Goal: Check status: Check status

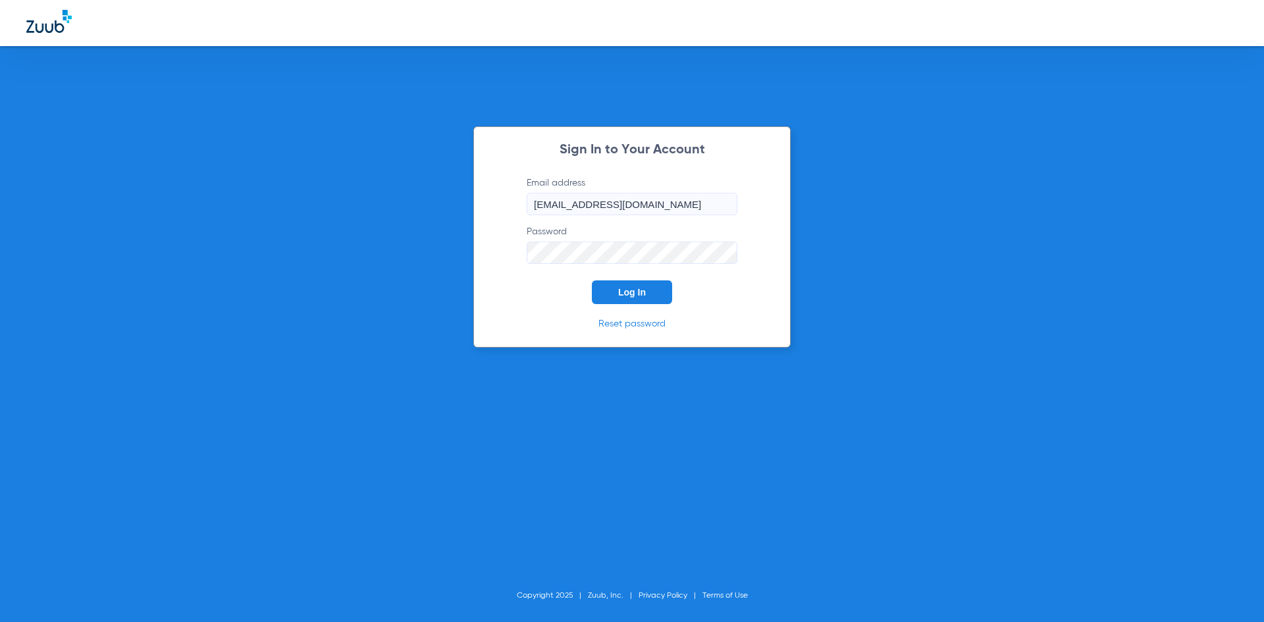
click at [653, 290] on button "Log In" at bounding box center [632, 293] width 80 height 24
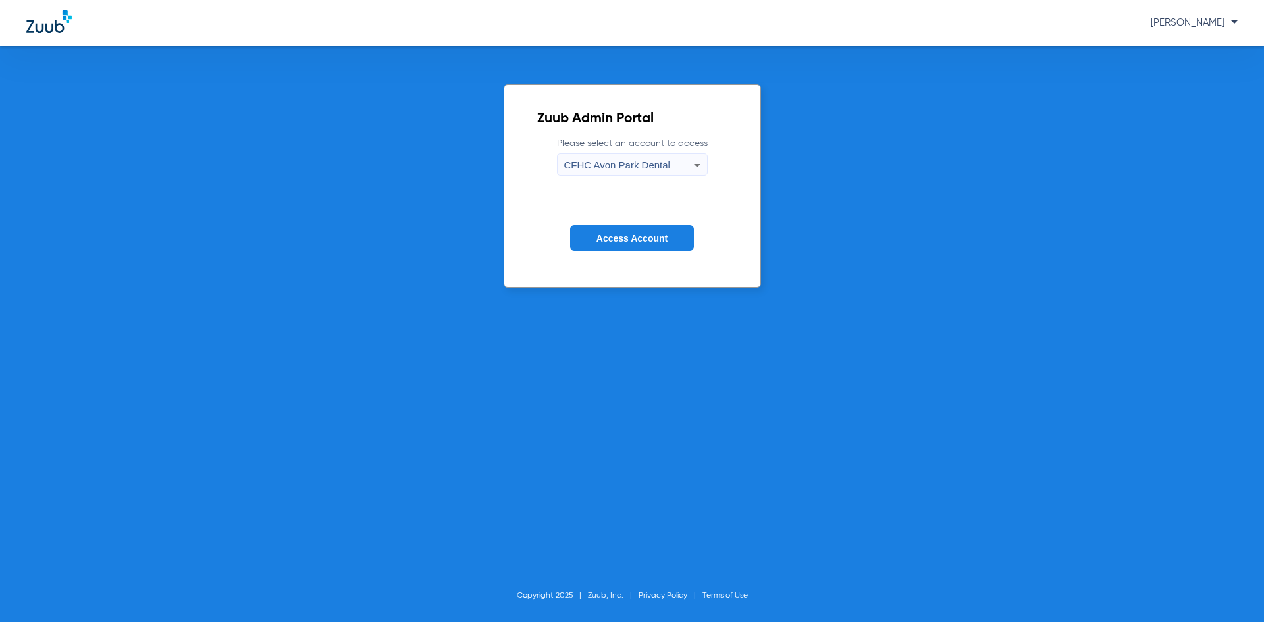
click at [648, 228] on button "Access Account" at bounding box center [632, 238] width 124 height 26
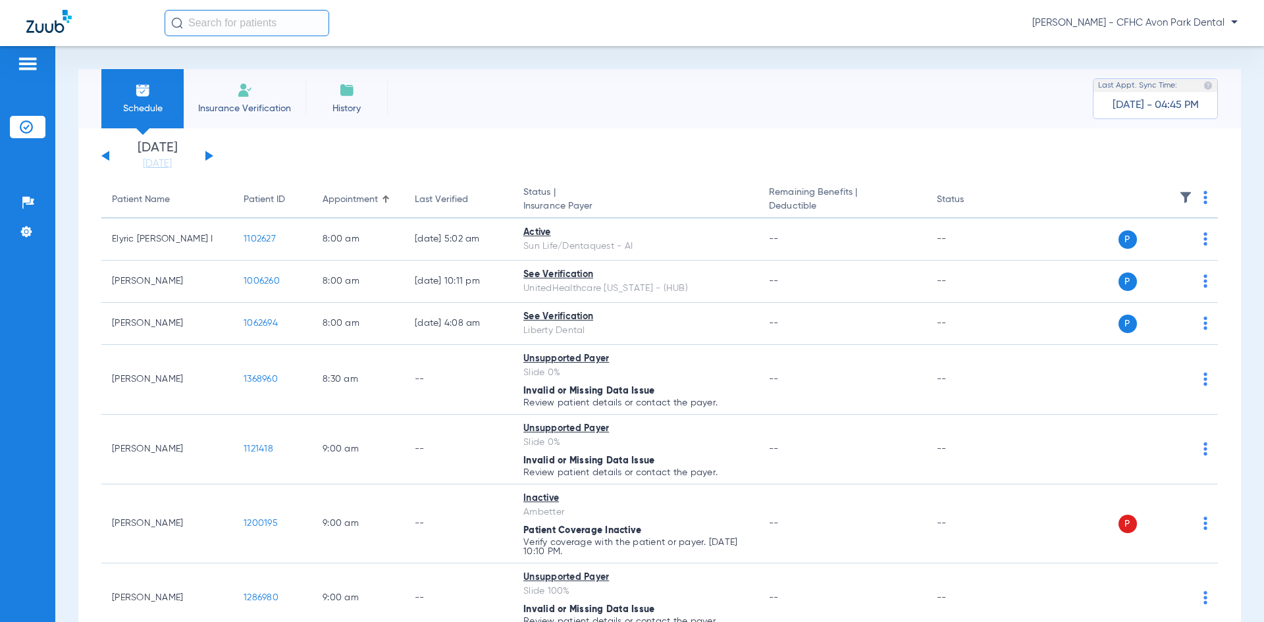
click at [208, 156] on button at bounding box center [209, 156] width 8 height 10
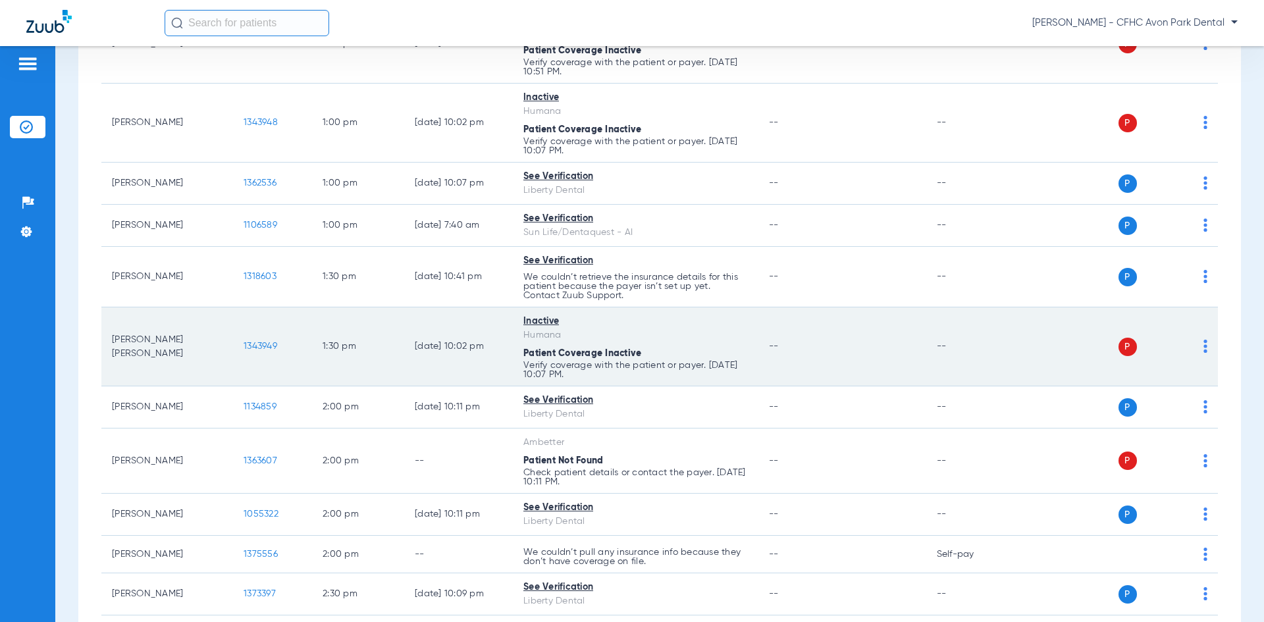
scroll to position [1185, 0]
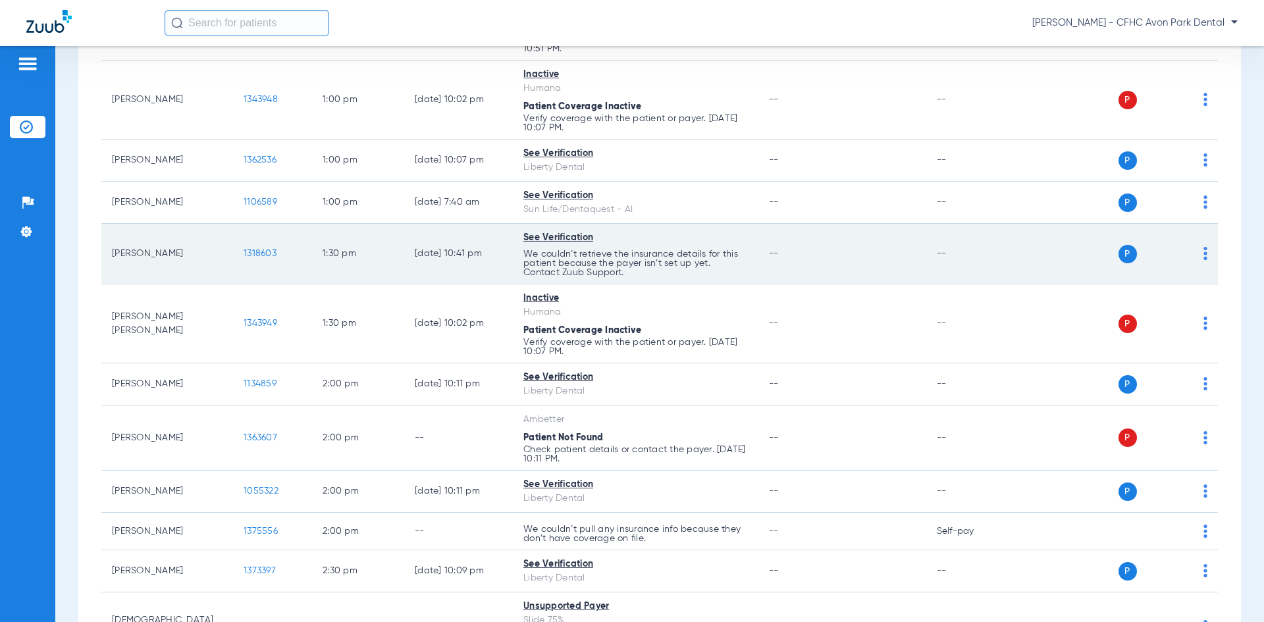
click at [271, 253] on span "1318603" at bounding box center [260, 253] width 33 height 9
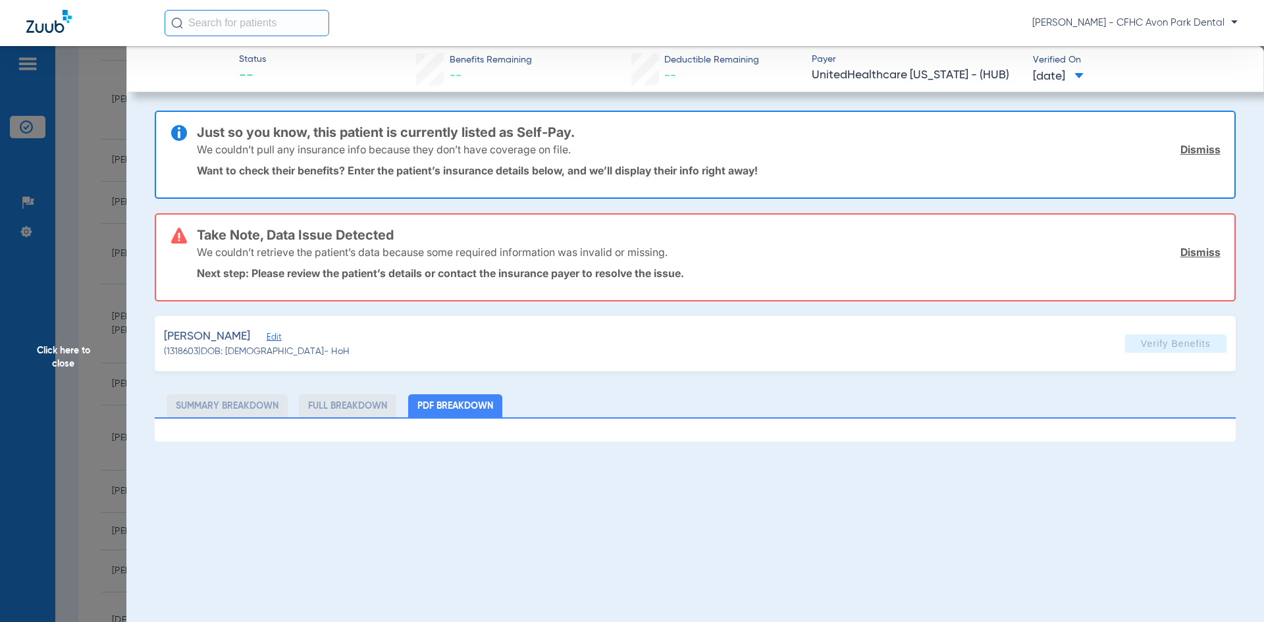
click at [138, 333] on app-member-insurance-verification-view "Status -- Benefits Remaining -- Deductible Remaining -- Payer UnitedHealthcare …" at bounding box center [695, 244] width 1138 height 396
click at [88, 440] on span "Click here to close" at bounding box center [63, 357] width 126 height 622
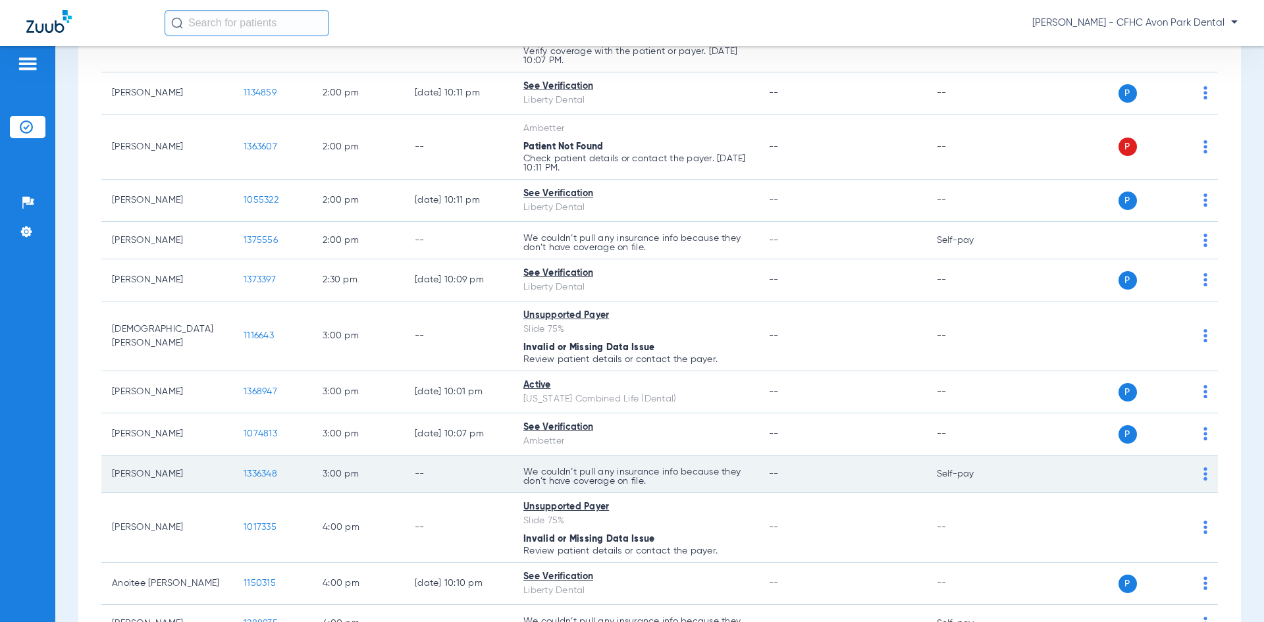
scroll to position [1515, 0]
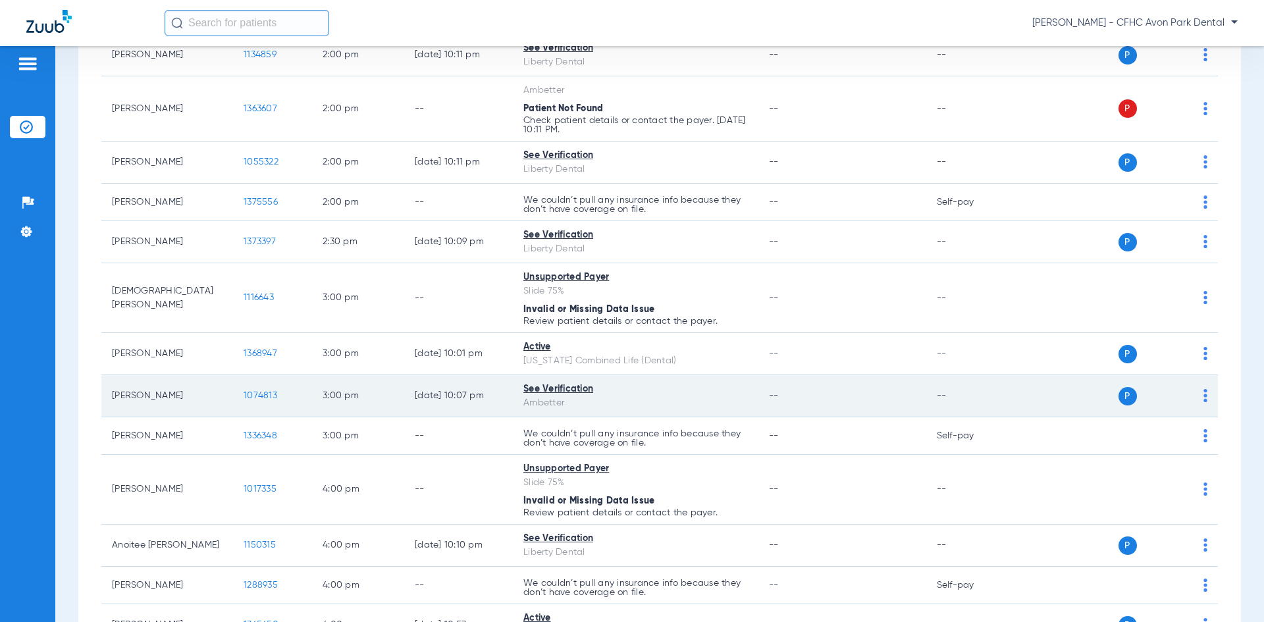
click at [263, 398] on span "1074813" at bounding box center [261, 395] width 34 height 9
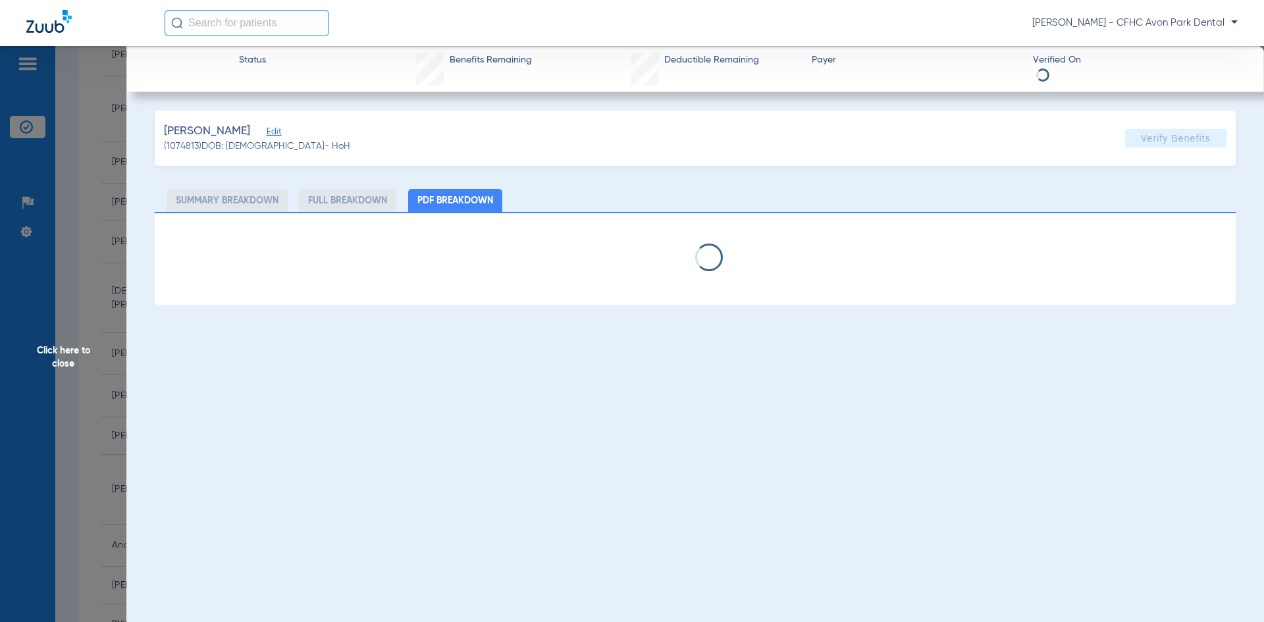
drag, startPoint x: 263, startPoint y: 134, endPoint x: 271, endPoint y: 134, distance: 7.9
click at [264, 136] on div "[PERSON_NAME] Edit" at bounding box center [257, 131] width 186 height 16
click at [271, 134] on div "[PERSON_NAME] Edit" at bounding box center [257, 131] width 186 height 16
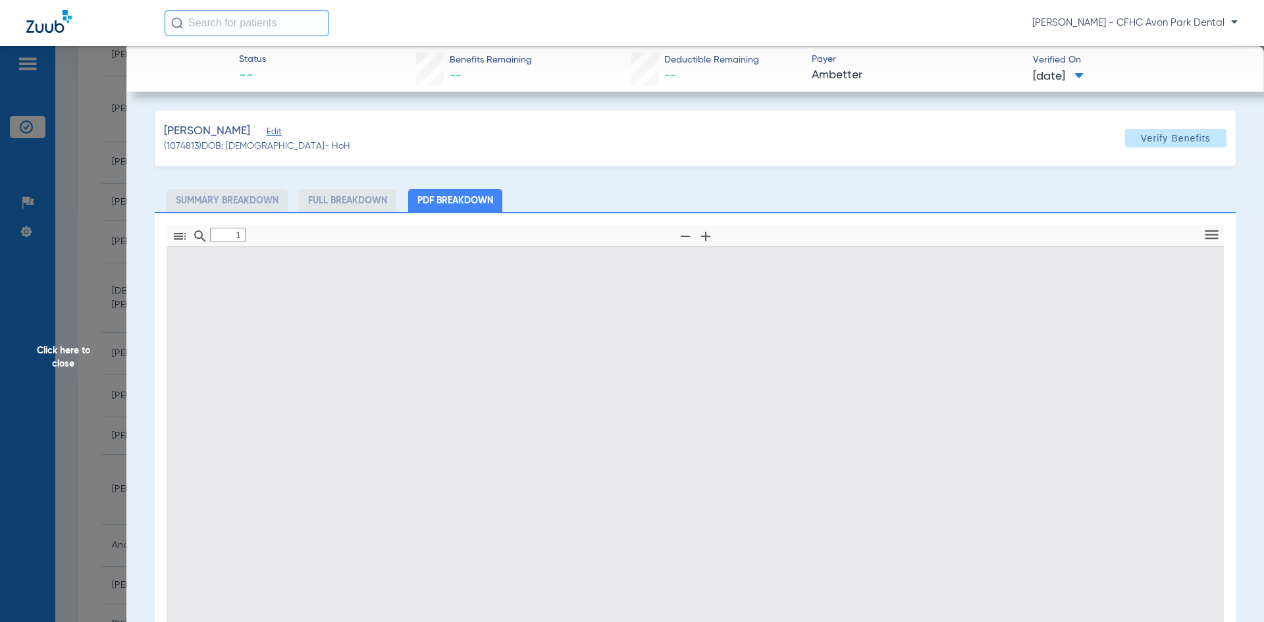
type input "0"
select select "page-width"
type input "1"
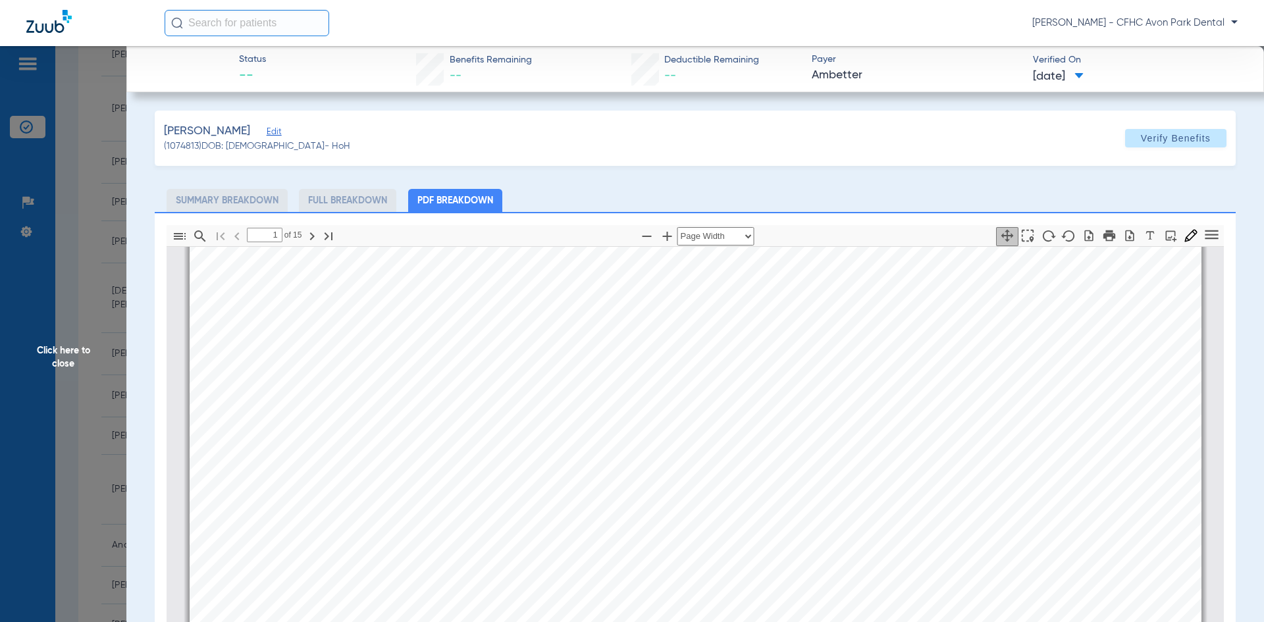
scroll to position [402, 0]
click at [279, 134] on span "Edit" at bounding box center [273, 133] width 12 height 13
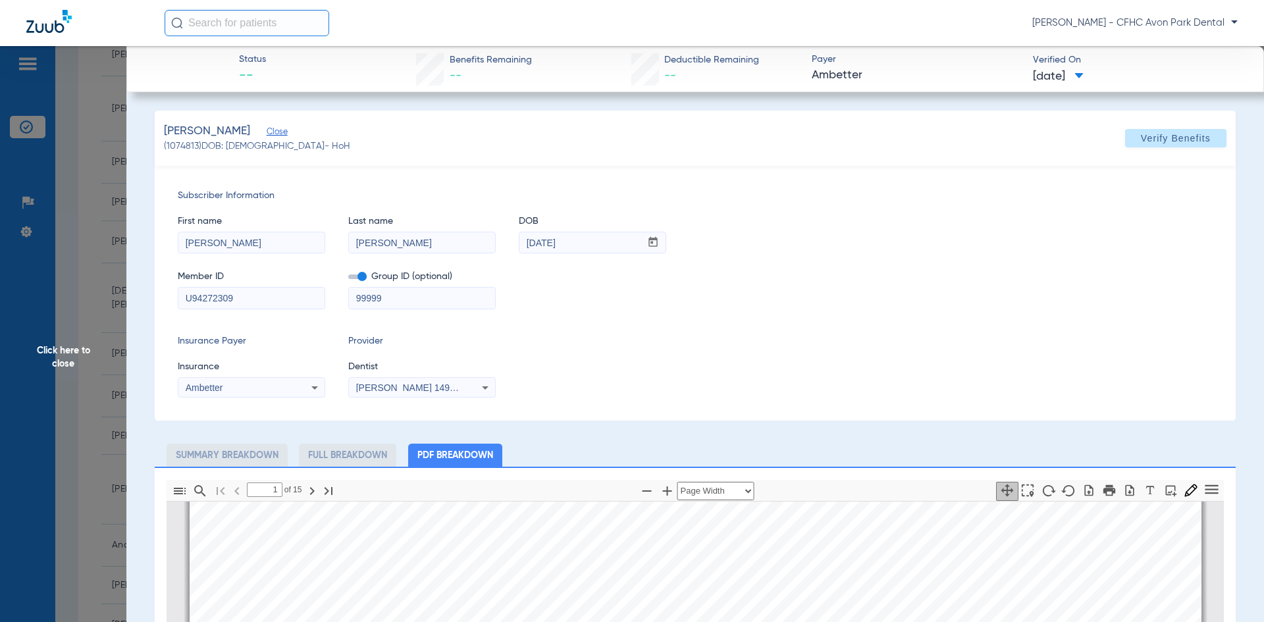
click at [236, 302] on input "U94272309" at bounding box center [251, 298] width 146 height 21
click at [1127, 487] on icon "button" at bounding box center [1129, 490] width 13 height 13
